Goal: Obtain resource: Obtain resource

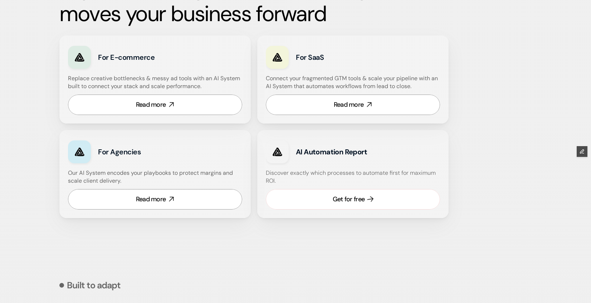
scroll to position [428, 0]
click at [357, 198] on div "Get for free" at bounding box center [349, 198] width 32 height 9
